Goal: Transaction & Acquisition: Purchase product/service

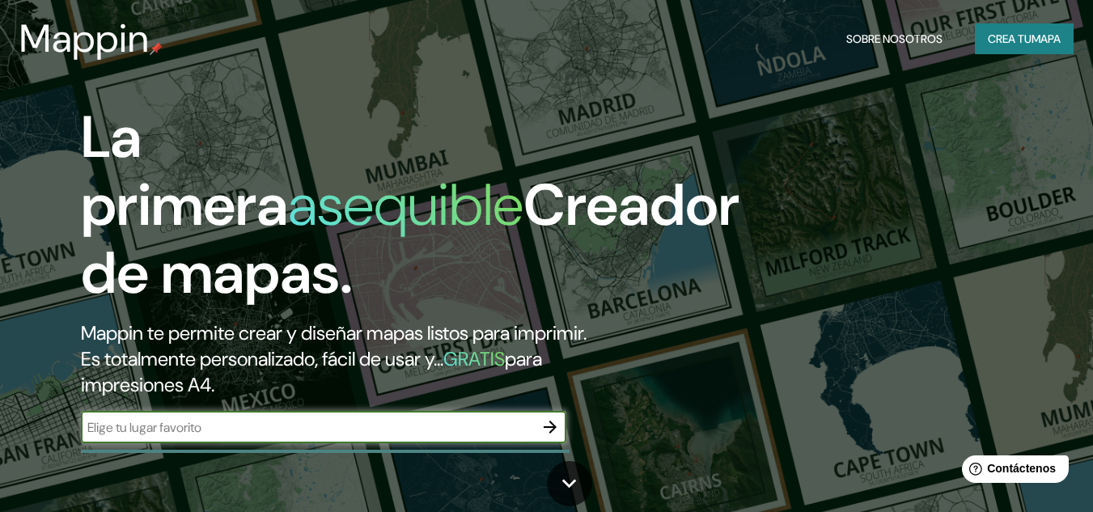
click at [267, 428] on input "text" at bounding box center [307, 427] width 453 height 19
type input "a"
type input "cajamarca peru"
click at [546, 425] on icon "button" at bounding box center [549, 426] width 19 height 19
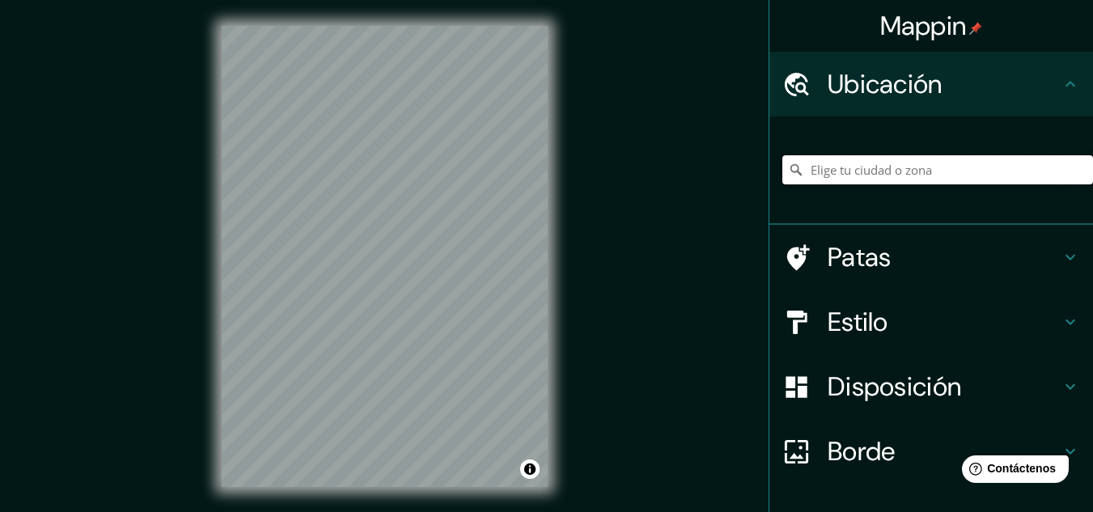
click at [896, 173] on input "Elige tu ciudad o zona" at bounding box center [937, 169] width 311 height 29
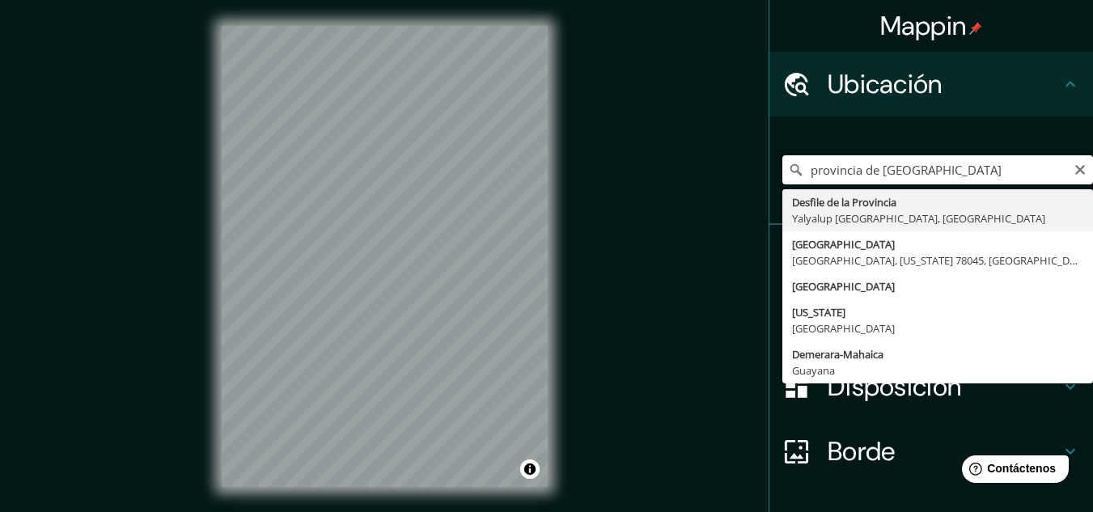
click at [925, 171] on input "provincia de calamamrca" at bounding box center [937, 169] width 311 height 29
click at [922, 177] on input "provincia de calamamrca" at bounding box center [937, 169] width 311 height 29
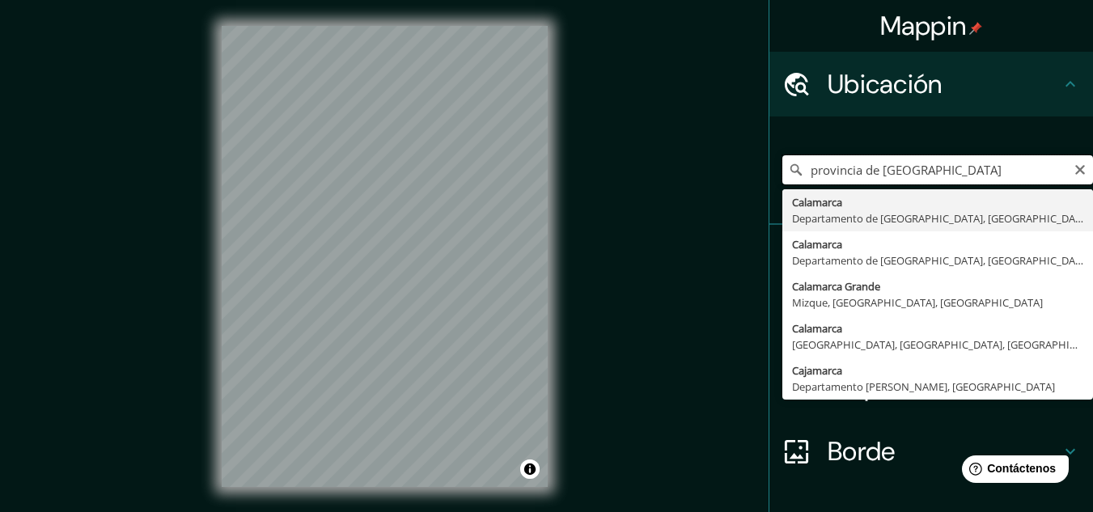
click at [934, 177] on input "provincia de calamarca" at bounding box center [937, 169] width 311 height 29
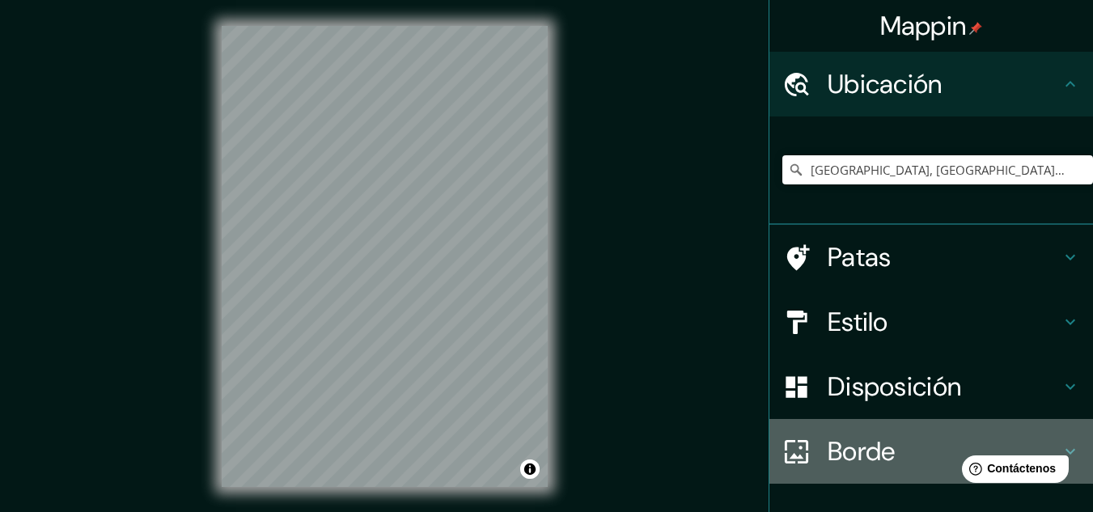
click at [844, 447] on font "Borde" at bounding box center [862, 451] width 68 height 34
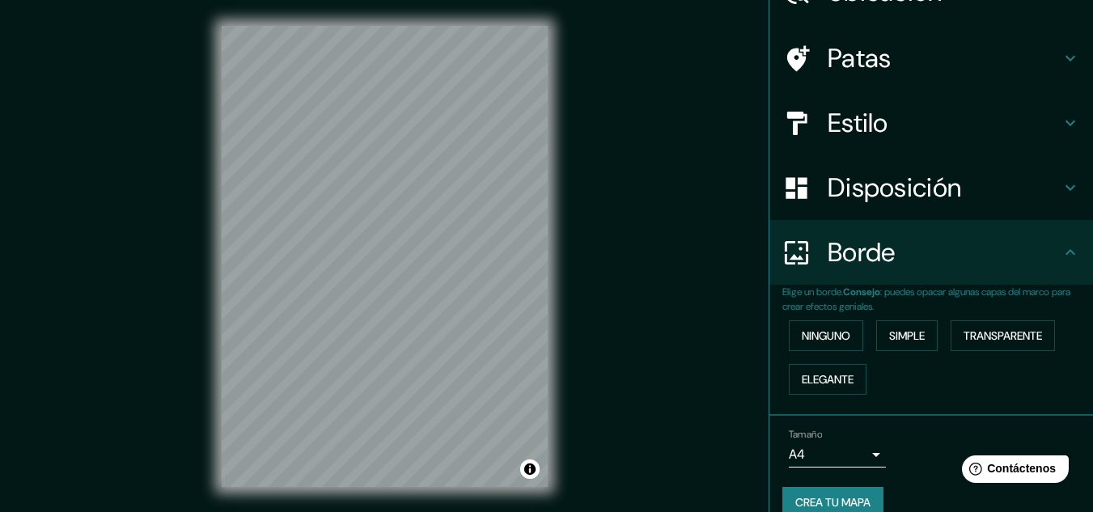
scroll to position [116, 0]
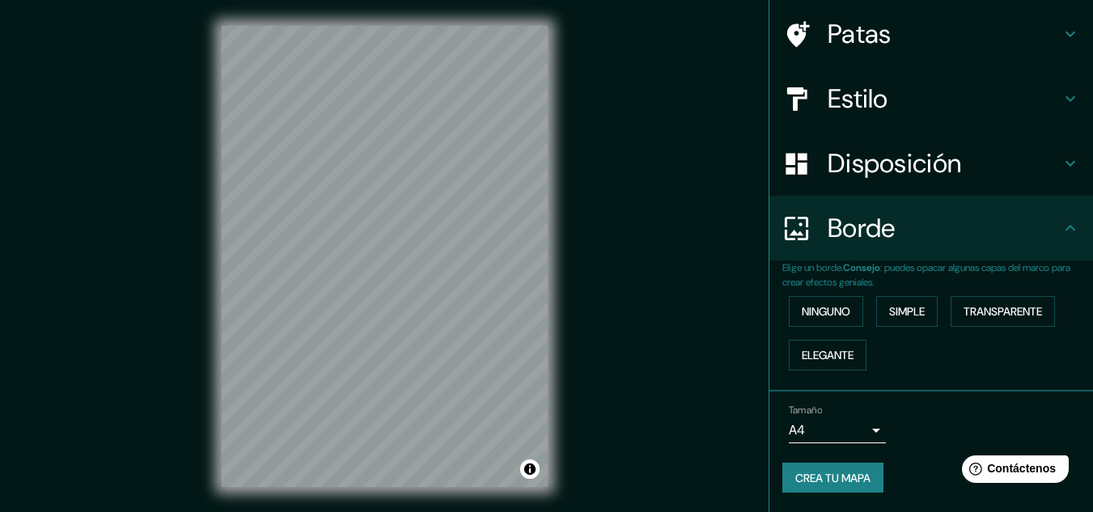
drag, startPoint x: 1087, startPoint y: 368, endPoint x: 102, endPoint y: 36, distance: 1039.9
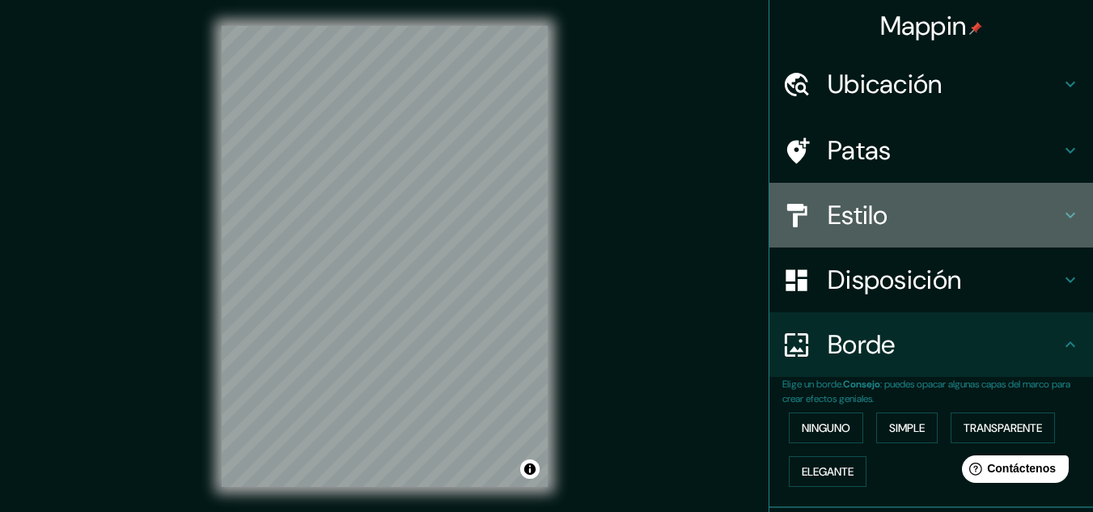
click at [841, 216] on font "Estilo" at bounding box center [858, 215] width 61 height 34
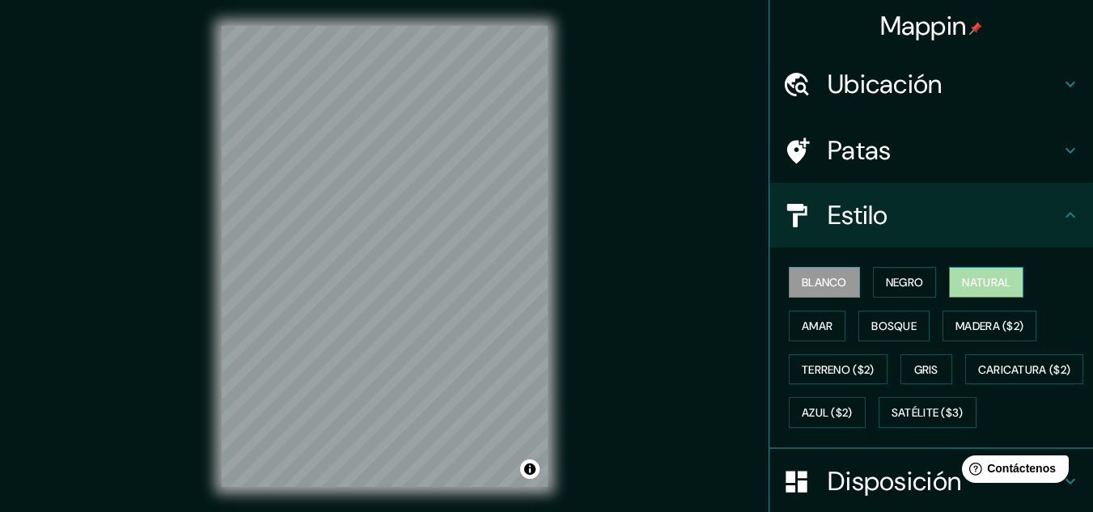
click at [967, 288] on font "Natural" at bounding box center [986, 282] width 49 height 15
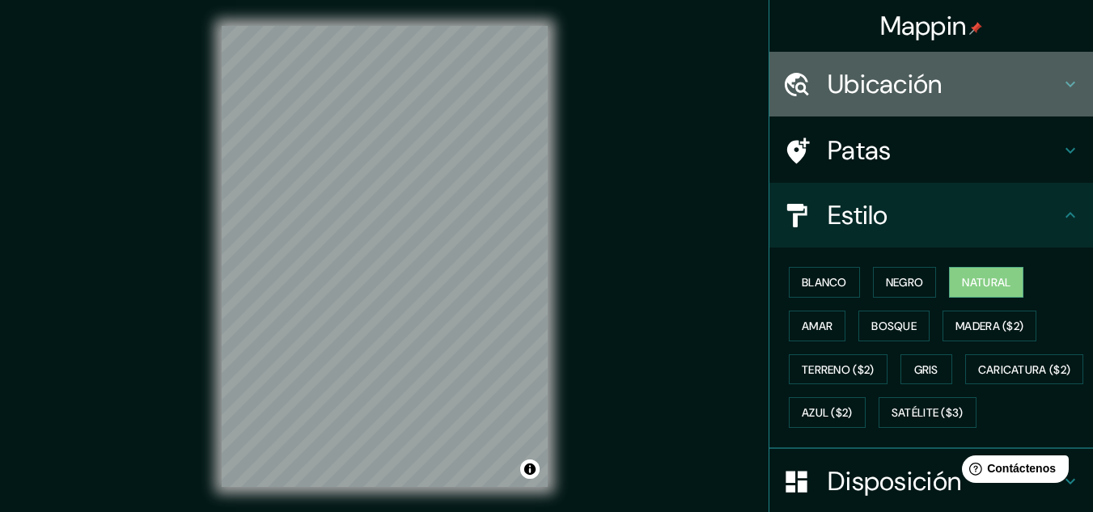
click at [890, 103] on div "Ubicación" at bounding box center [931, 84] width 324 height 65
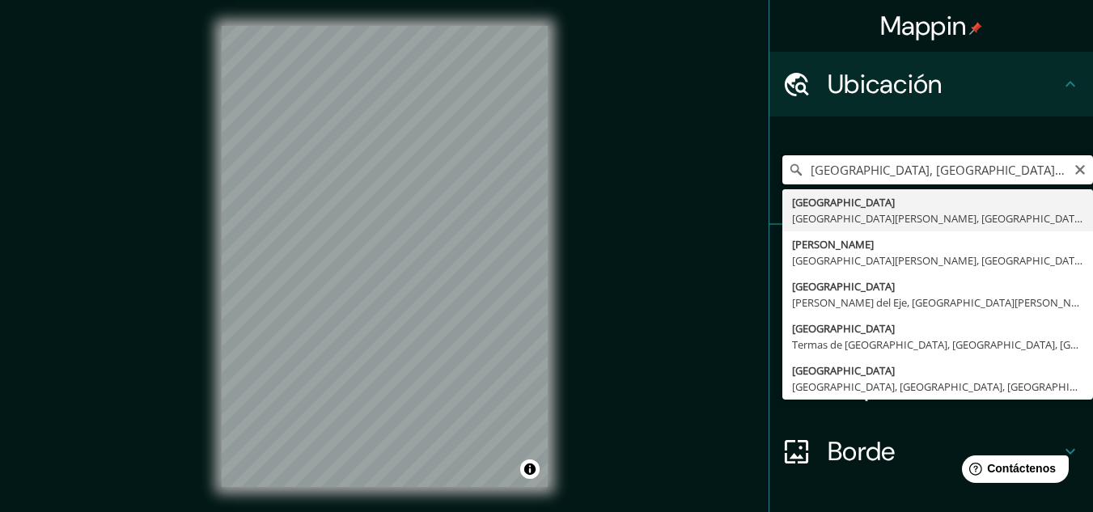
click at [893, 162] on input "Perú, San Fernando del Valle de Catamarca, Provincia de Catamarca, K4700, Argen…" at bounding box center [937, 169] width 311 height 29
drag, startPoint x: 829, startPoint y: 172, endPoint x: 1080, endPoint y: 172, distance: 250.8
click at [1080, 172] on input "Perú, San Fernando del Valle de Catamarca, Provincia de Catamarca, K4700, Argen…" at bounding box center [937, 169] width 311 height 29
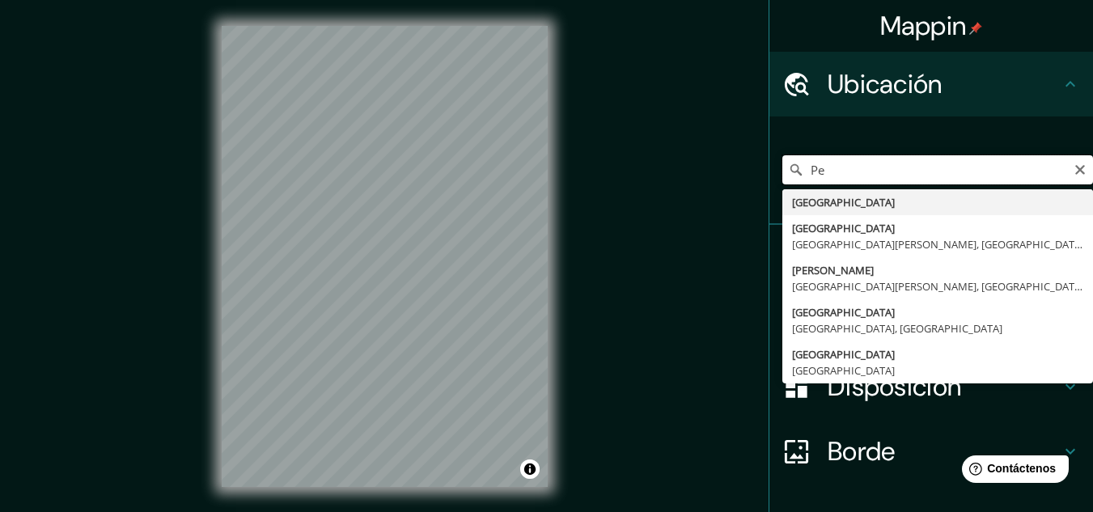
type input "P"
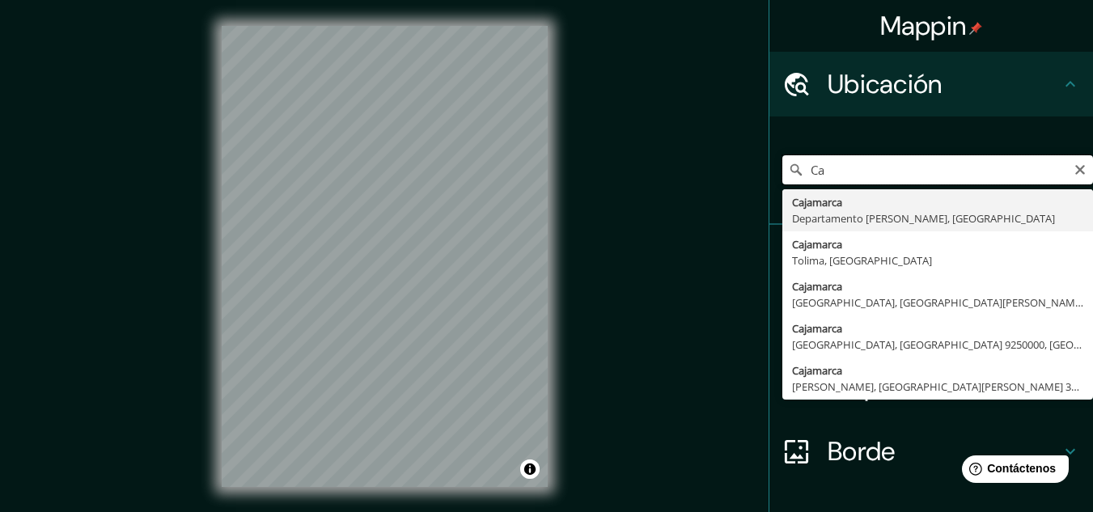
type input "C"
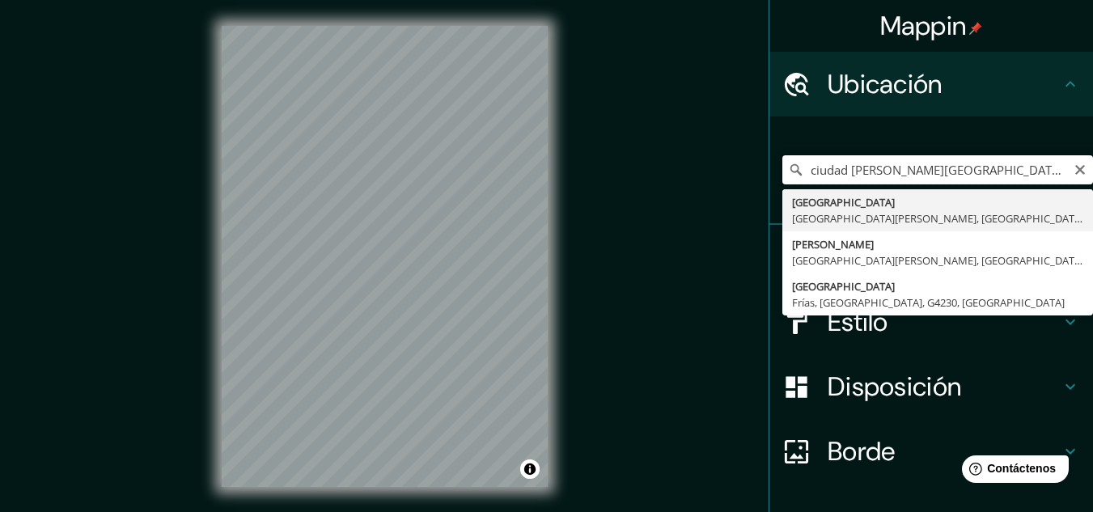
type input "Perú, San Fernando del Valle de Catamarca, Provincia de Catamarca, K4700, Argen…"
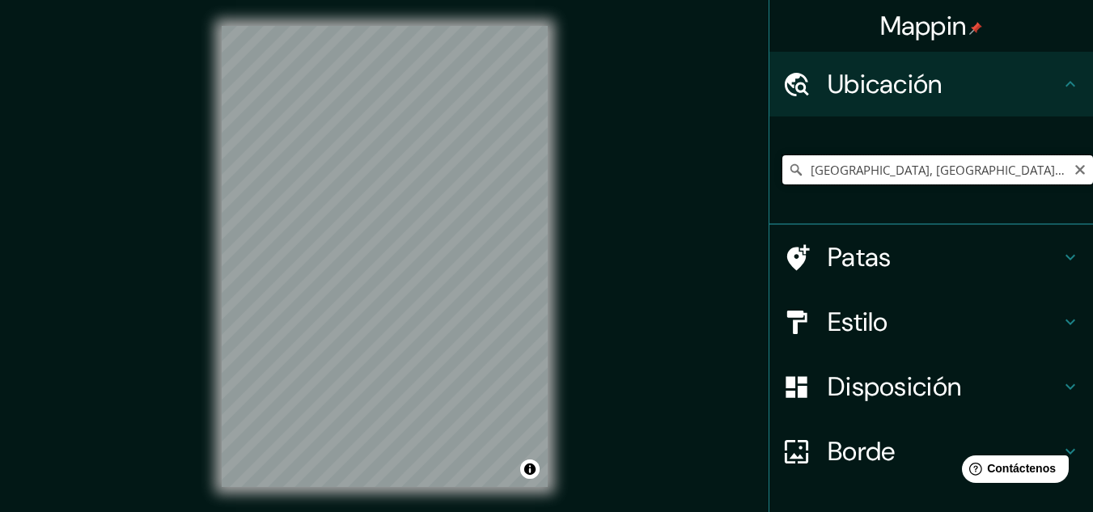
click at [1019, 166] on input "Perú, San Fernando del Valle de Catamarca, Provincia de Catamarca, K4700, Argen…" at bounding box center [937, 169] width 311 height 29
click at [1075, 173] on icon "Claro" at bounding box center [1080, 170] width 10 height 10
click at [1027, 172] on input "Elige tu ciudad o zona" at bounding box center [937, 169] width 311 height 29
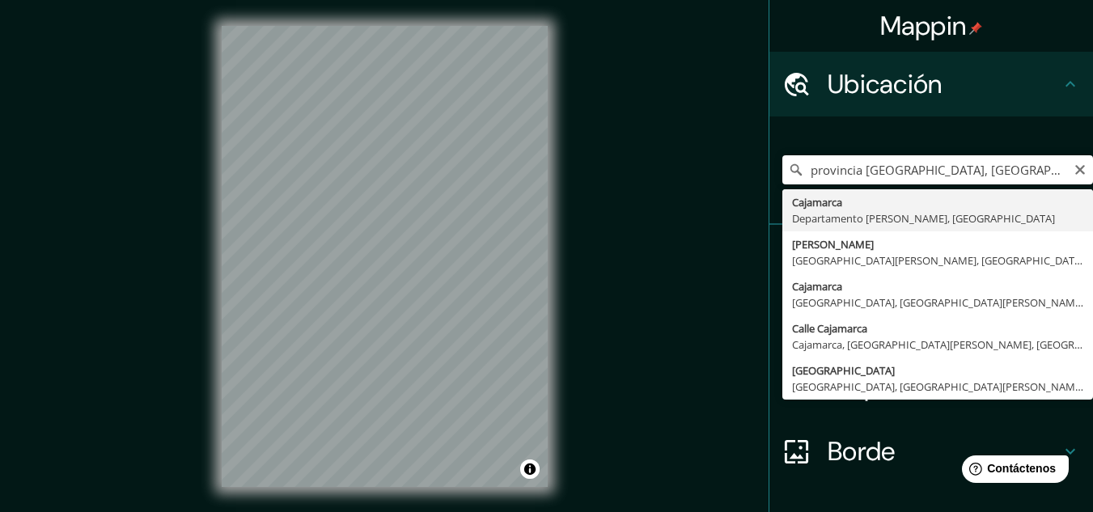
type input "Cajamarca, Departamento de Cajamarca, Perú"
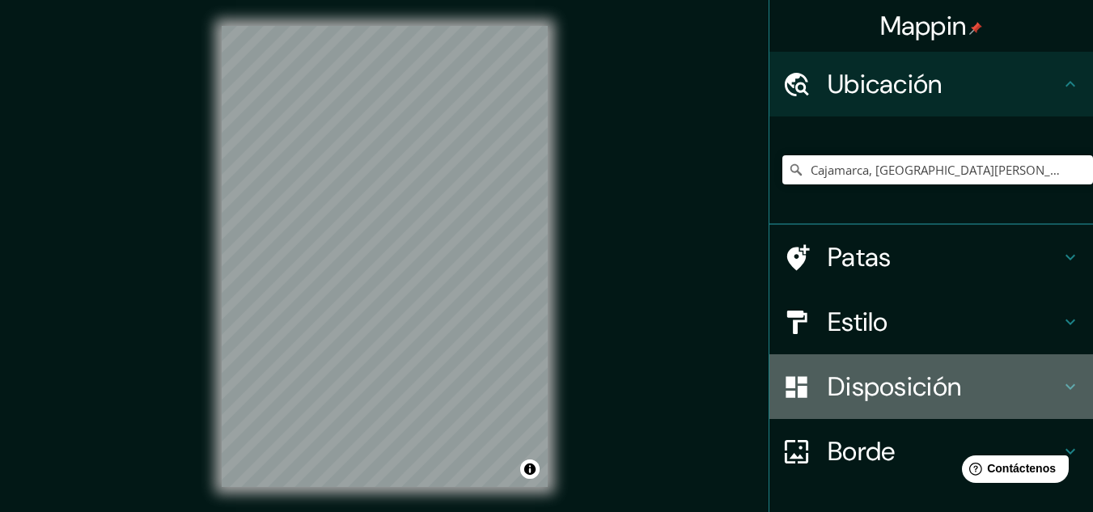
click at [858, 391] on font "Disposición" at bounding box center [894, 387] width 133 height 34
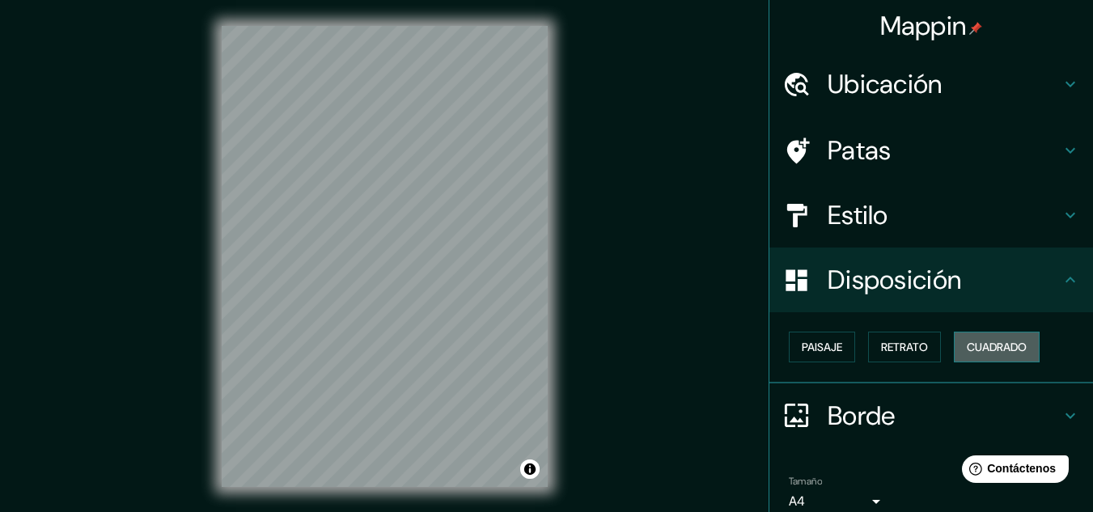
click at [985, 345] on font "Cuadrado" at bounding box center [997, 347] width 60 height 15
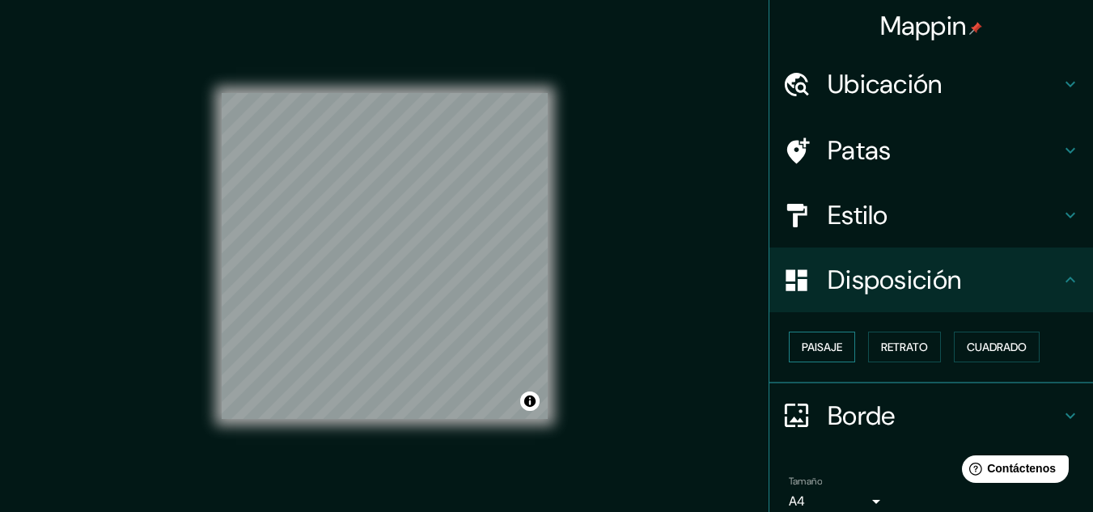
click at [816, 332] on div "Paisaje Retrato Cuadrado" at bounding box center [937, 347] width 311 height 44
click at [808, 341] on font "Paisaje" at bounding box center [822, 347] width 40 height 15
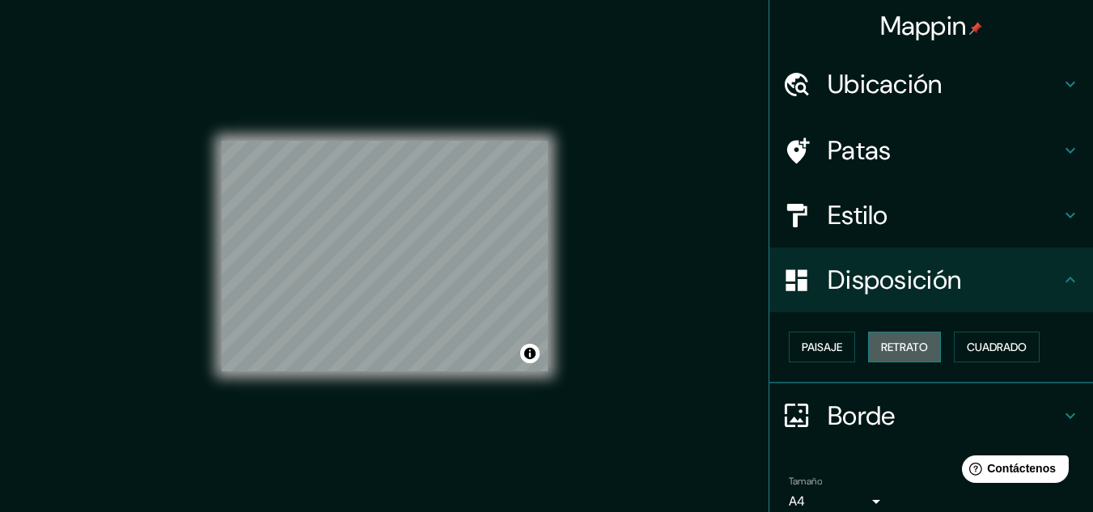
click at [908, 349] on font "Retrato" at bounding box center [904, 347] width 47 height 15
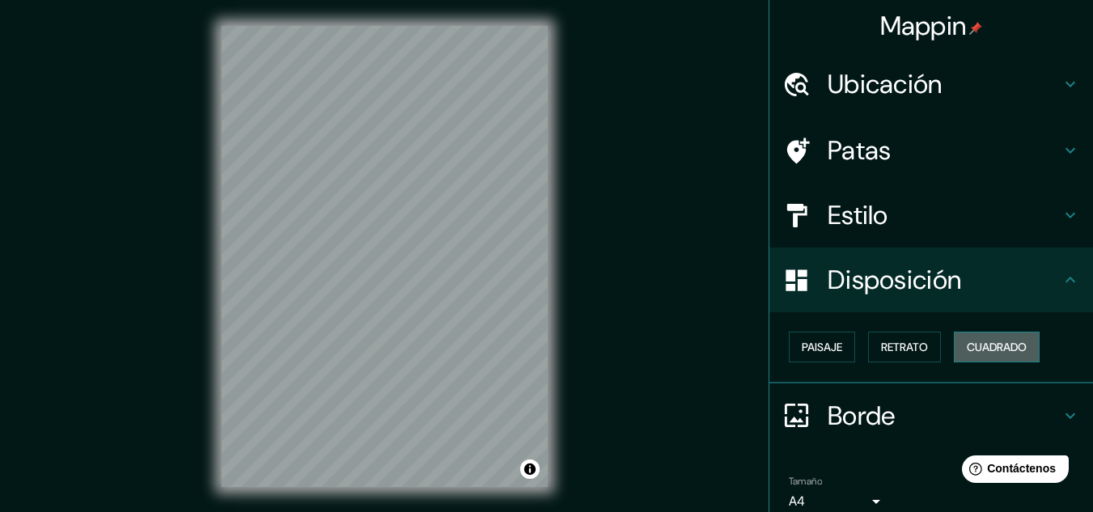
click at [954, 349] on button "Cuadrado" at bounding box center [997, 347] width 86 height 31
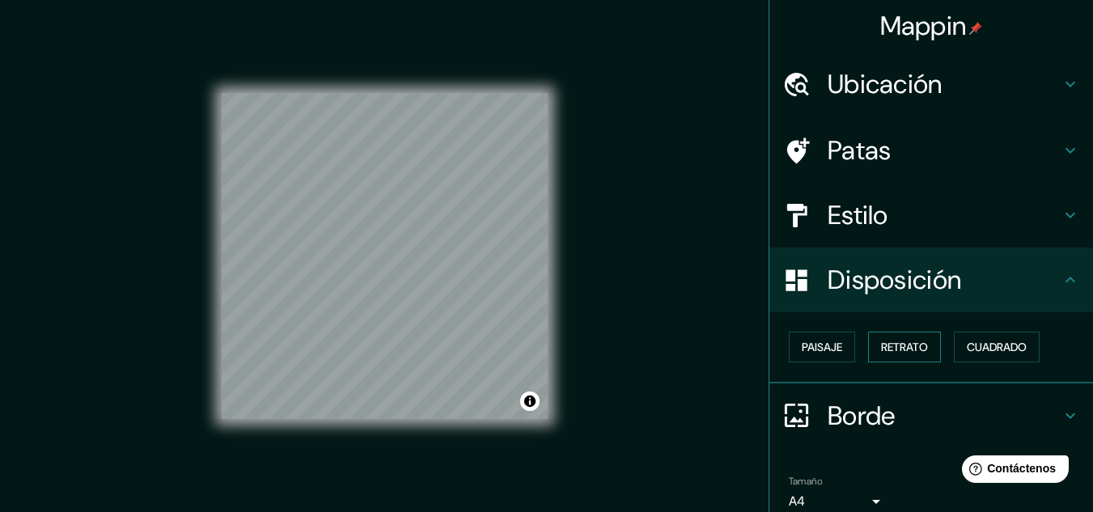
click at [891, 341] on font "Retrato" at bounding box center [904, 347] width 47 height 15
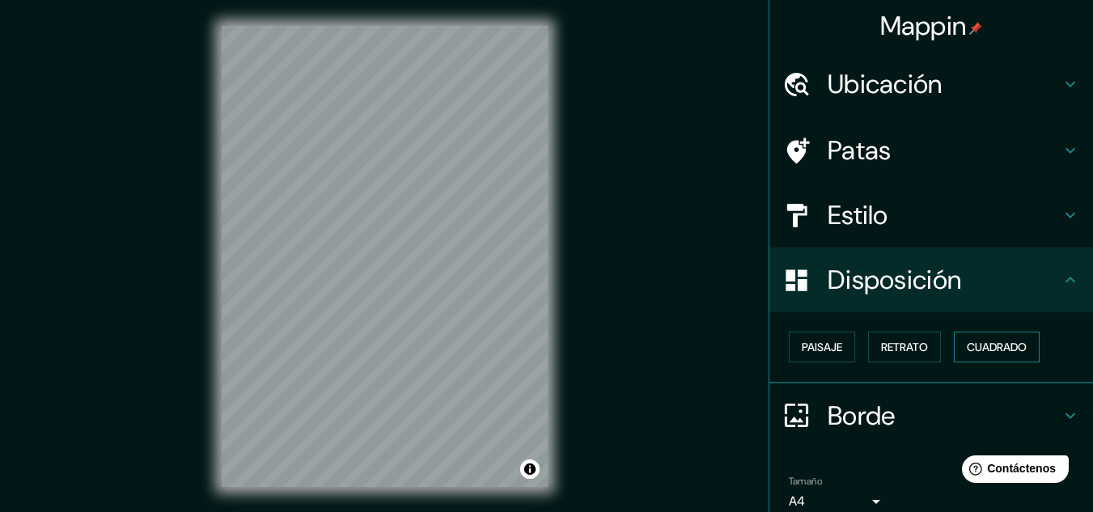
click at [967, 340] on font "Cuadrado" at bounding box center [997, 347] width 60 height 15
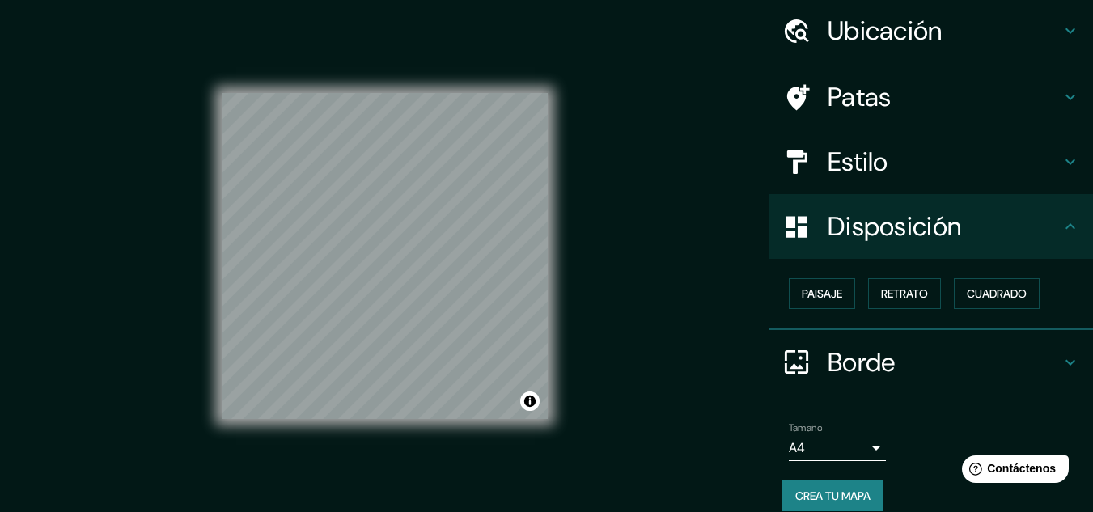
scroll to position [71, 0]
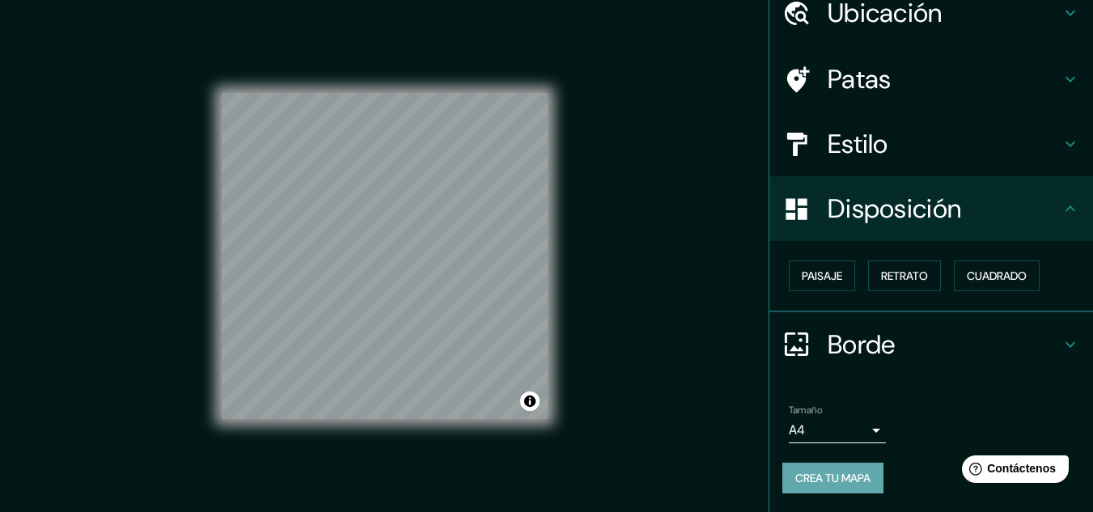
click at [821, 472] on font "Crea tu mapa" at bounding box center [832, 478] width 75 height 15
click at [832, 484] on div "Crea tu mapa" at bounding box center [931, 478] width 298 height 31
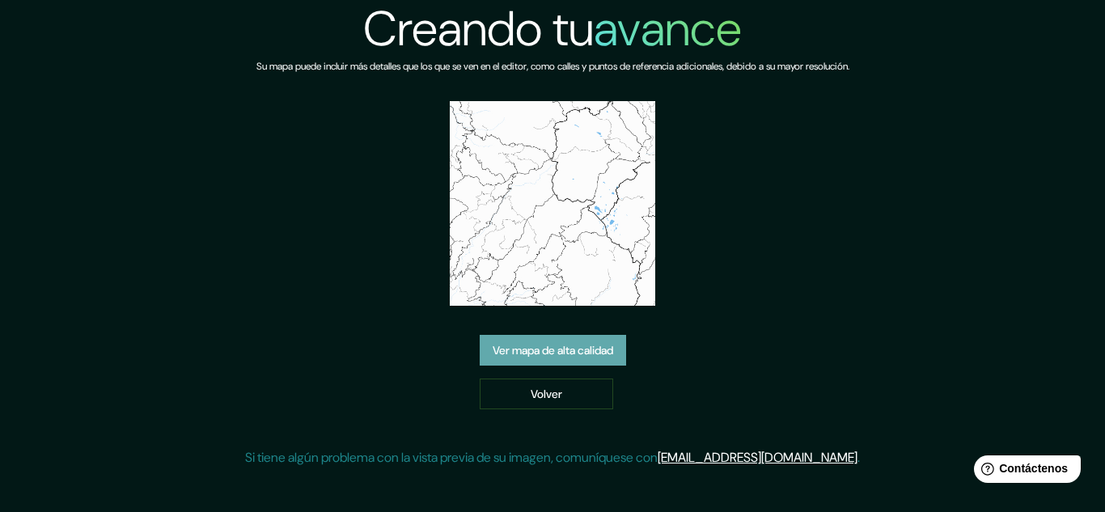
click at [603, 350] on font "Ver mapa de alta calidad" at bounding box center [553, 350] width 121 height 15
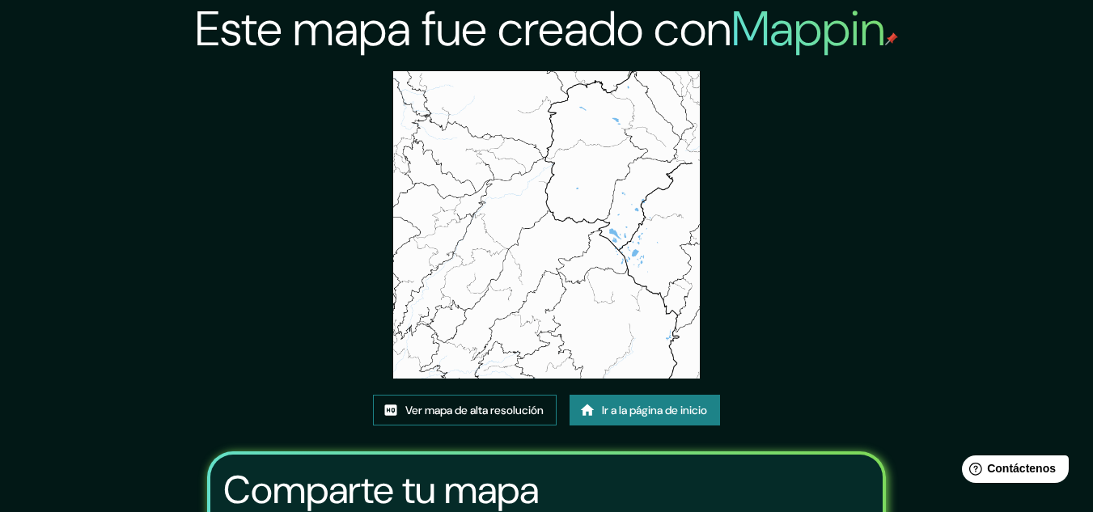
click at [510, 401] on font "Ver mapa de alta resolución" at bounding box center [474, 410] width 138 height 21
